Goal: Information Seeking & Learning: Learn about a topic

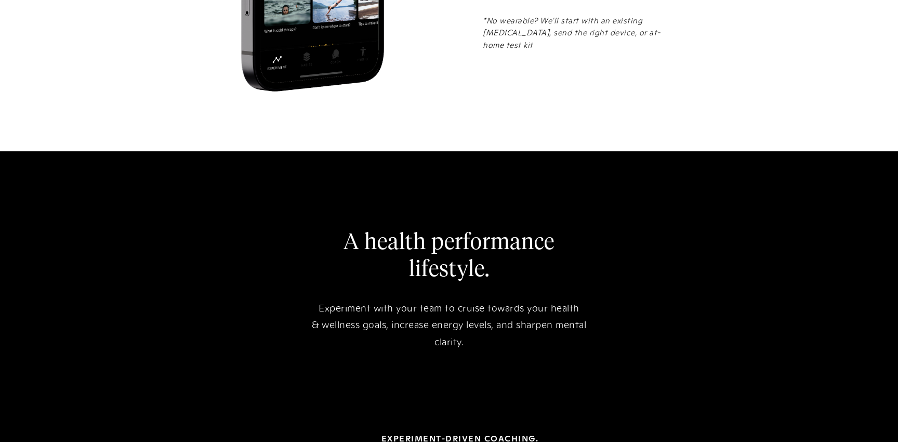
scroll to position [1778, 0]
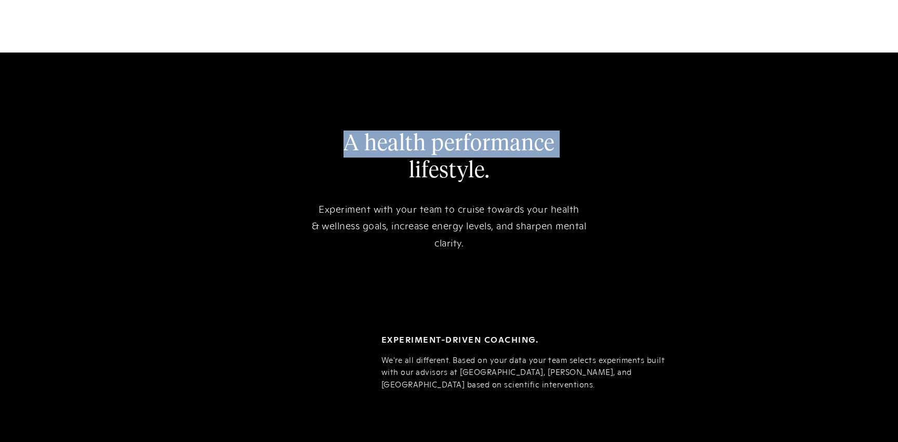
drag, startPoint x: 343, startPoint y: 117, endPoint x: 514, endPoint y: 182, distance: 182.8
click at [396, 137] on h2 "A health performance lifestyle." at bounding box center [448, 157] width 291 height 54
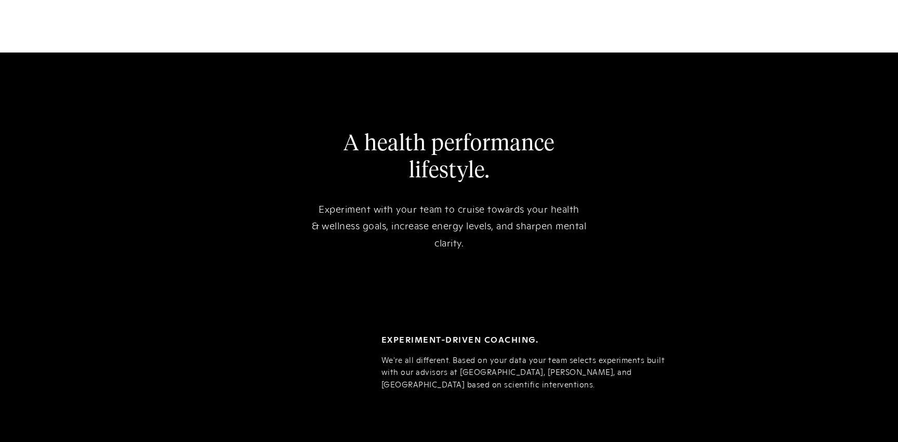
click at [565, 194] on div "*No wearable? We'll start with an existing blood panel, send the right device, …" at bounding box center [574, 118] width 182 height 406
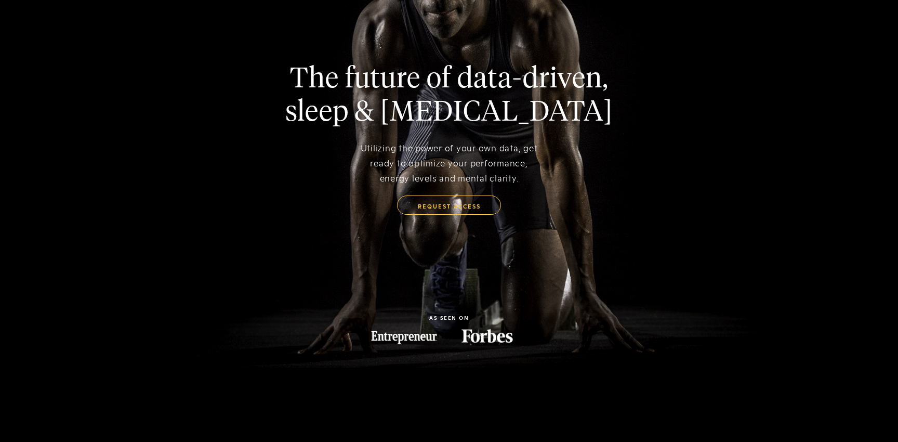
scroll to position [0, 0]
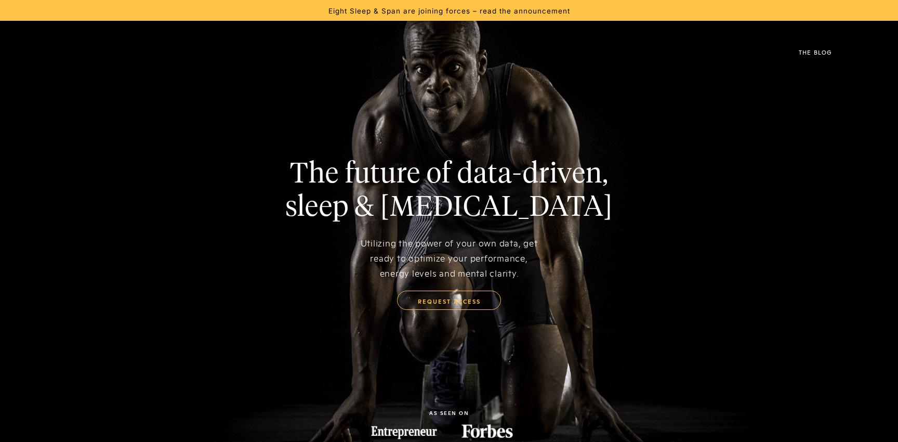
click at [478, 12] on div "Eight Sleep & Span are joining forces – read the announcement" at bounding box center [449, 10] width 242 height 9
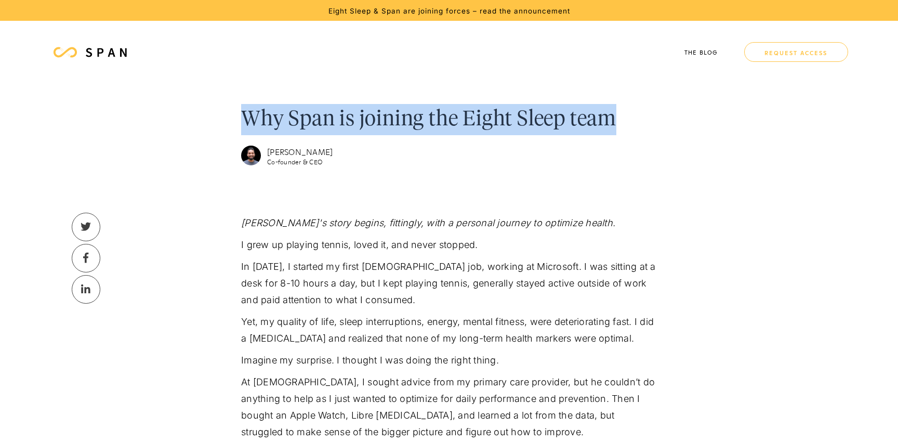
drag, startPoint x: 242, startPoint y: 113, endPoint x: 651, endPoint y: 120, distance: 409.4
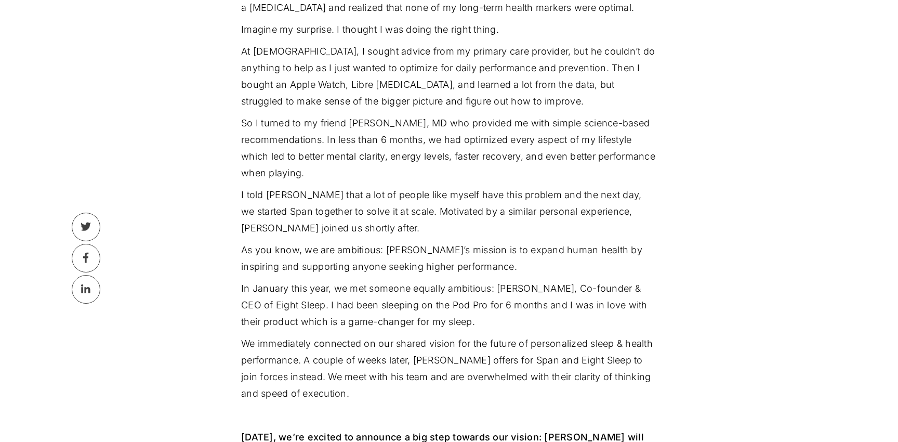
scroll to position [329, 0]
drag, startPoint x: 401, startPoint y: 204, endPoint x: 248, endPoint y: 171, distance: 156.2
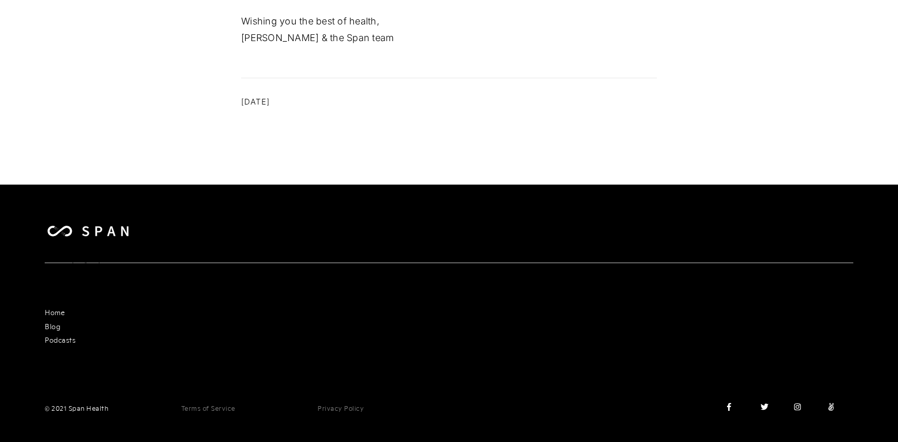
scroll to position [1476, 0]
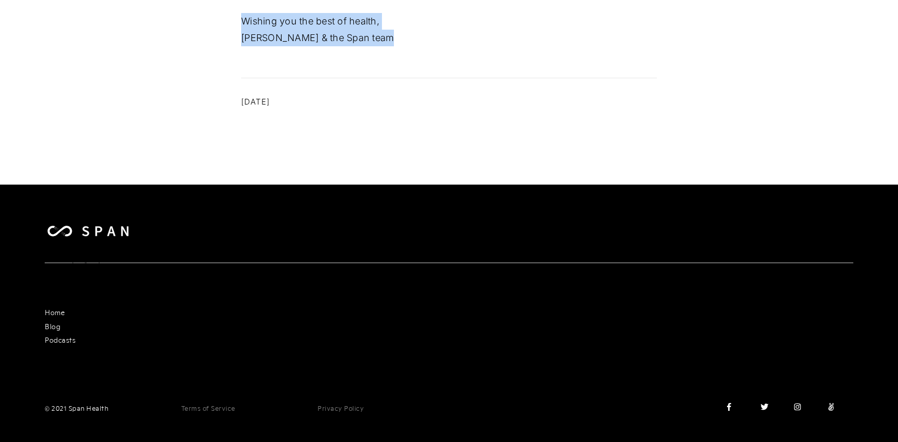
drag, startPoint x: 393, startPoint y: 238, endPoint x: 240, endPoint y: 211, distance: 155.6
drag, startPoint x: 244, startPoint y: 216, endPoint x: 419, endPoint y: 241, distance: 177.4
click at [419, 46] on p "Wishing you the best of health, [PERSON_NAME] & the Span team" at bounding box center [449, 29] width 416 height 33
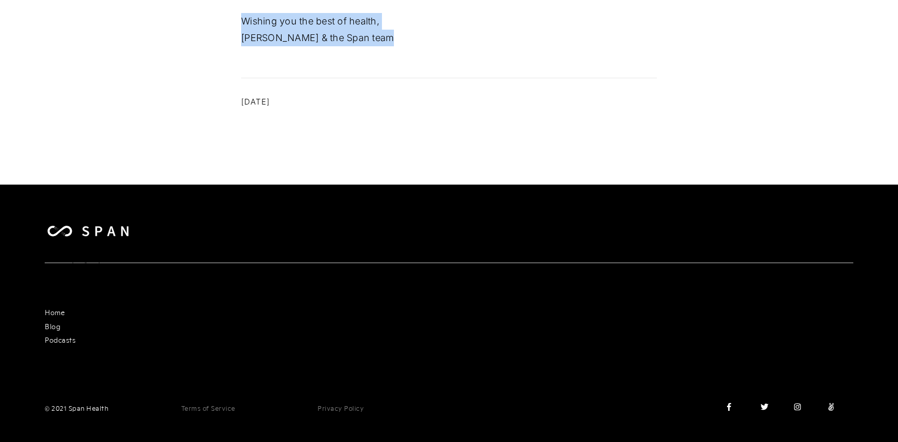
click at [419, 46] on p "Wishing you the best of health, [PERSON_NAME] & the Span team" at bounding box center [449, 29] width 416 height 33
drag, startPoint x: 397, startPoint y: 235, endPoint x: 232, endPoint y: 168, distance: 177.8
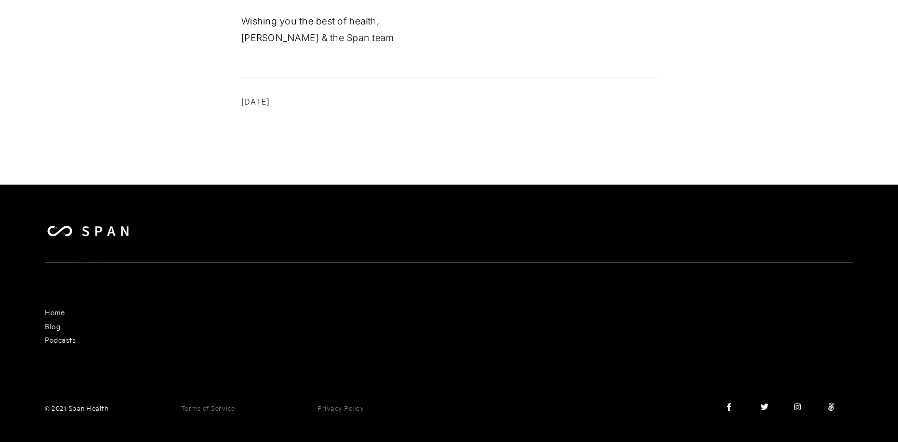
drag, startPoint x: 243, startPoint y: 177, endPoint x: 367, endPoint y: 233, distance: 135.8
click at [367, 46] on p "Wishing you the best of health, [PERSON_NAME] & the Span team" at bounding box center [449, 29] width 416 height 33
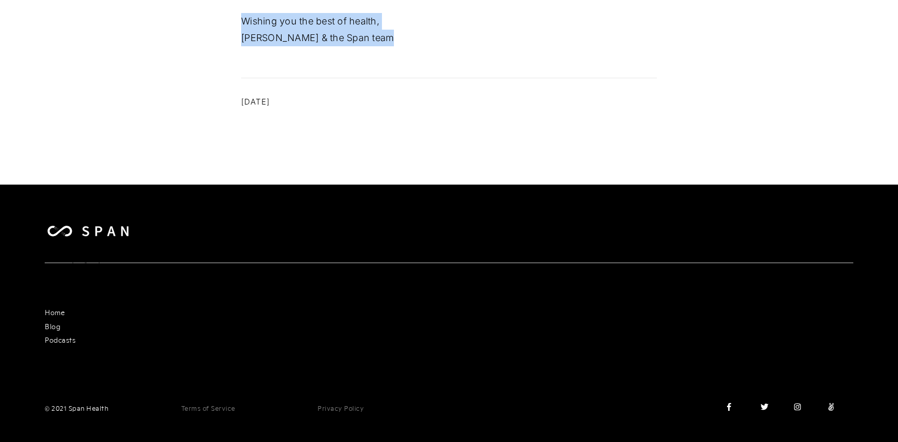
drag, startPoint x: 386, startPoint y: 235, endPoint x: 250, endPoint y: 180, distance: 146.8
